Goal: Task Accomplishment & Management: Use online tool/utility

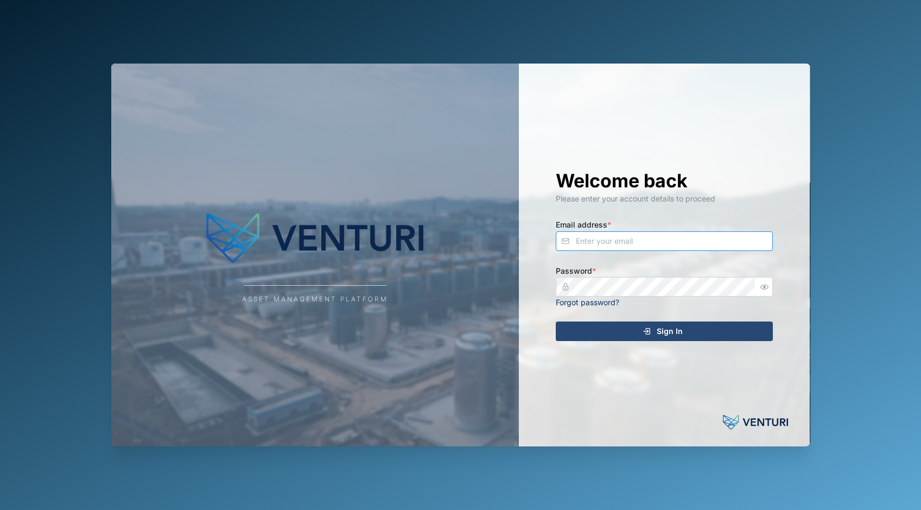
type input "[EMAIL_ADDRESS][DOMAIN_NAME]"
click at [680, 330] on span "Sign In" at bounding box center [670, 331] width 26 height 18
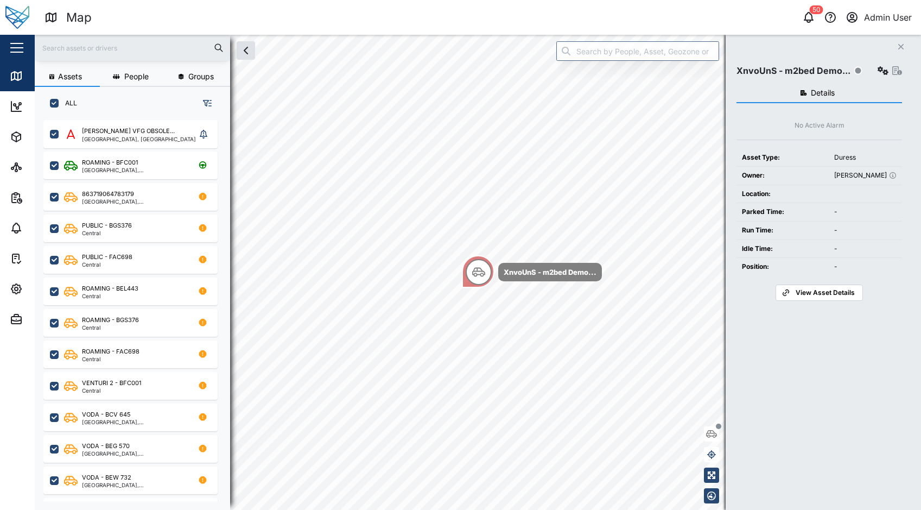
scroll to position [377, 170]
click at [22, 287] on icon "button" at bounding box center [16, 288] width 13 height 13
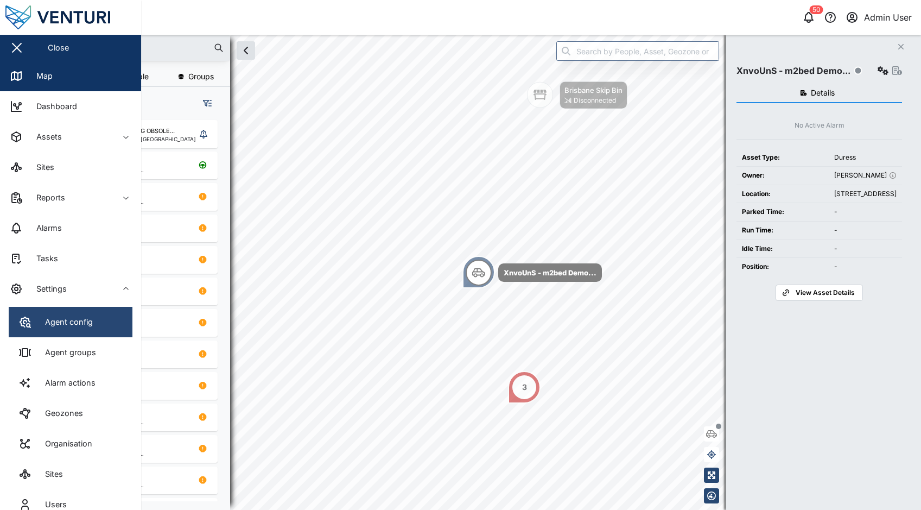
click at [73, 320] on div "Agent config" at bounding box center [65, 322] width 56 height 12
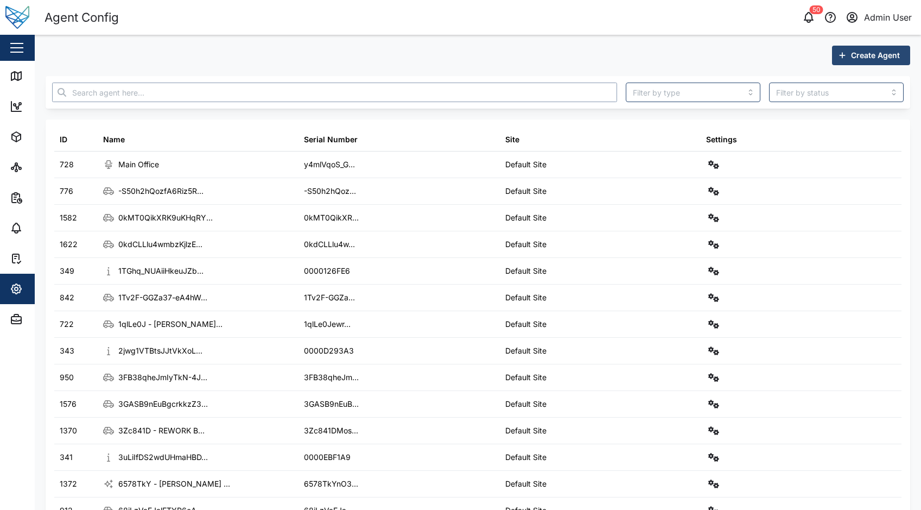
click at [295, 91] on input "text" at bounding box center [334, 92] width 565 height 20
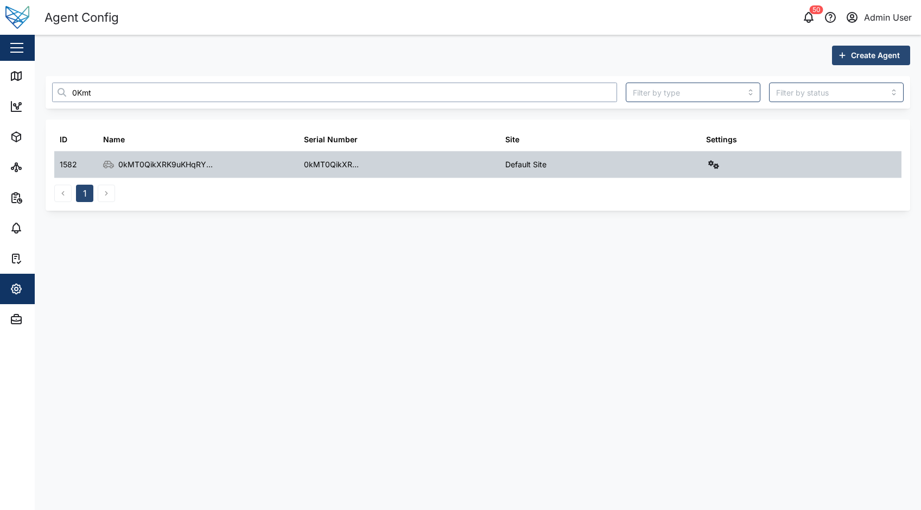
type input "0Kmt"
click at [704, 163] on div at bounding box center [801, 164] width 201 height 26
click at [718, 161] on icon "button" at bounding box center [713, 164] width 11 height 9
click at [677, 260] on div "Field gateway config" at bounding box center [674, 258] width 74 height 12
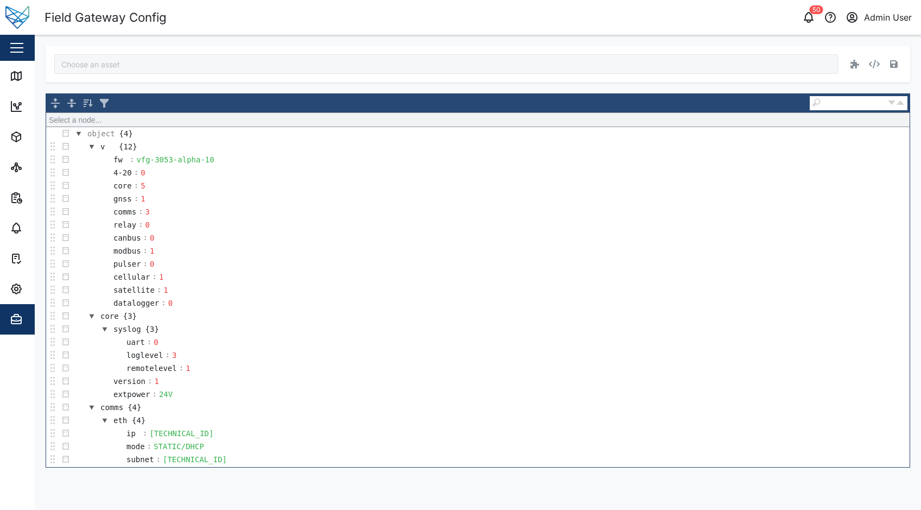
type input "0kMT0QikXRK9uKHqRYQ_5d9GMfYDFJJgBw5ZEnzmfE4"
click at [532, 12] on div "50 Admin User" at bounding box center [704, 17] width 434 height 15
click at [206, 163] on div "vfg-3053-alpha-10" at bounding box center [175, 160] width 81 height 12
click at [207, 158] on div "vfg-3053-alpha-10" at bounding box center [175, 160] width 81 height 12
click at [892, 70] on button "button" at bounding box center [893, 63] width 15 height 15
